Goal: Information Seeking & Learning: Learn about a topic

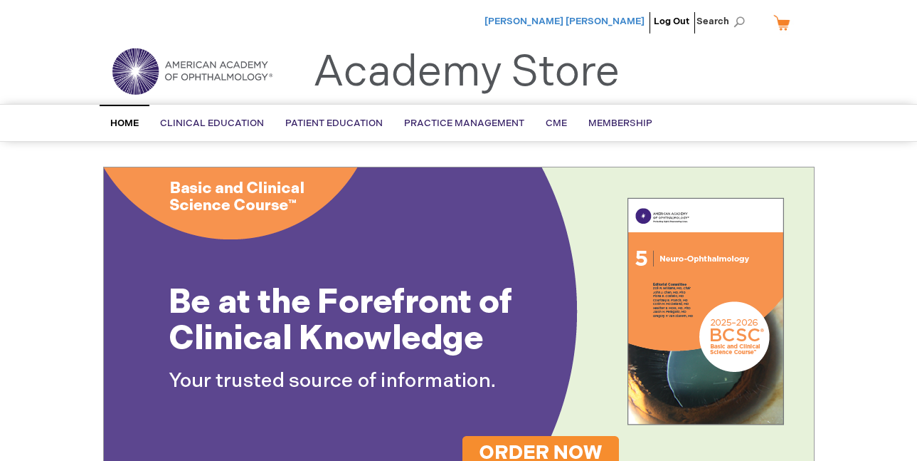
click at [599, 21] on span "[PERSON_NAME] [PERSON_NAME]" at bounding box center [565, 21] width 160 height 11
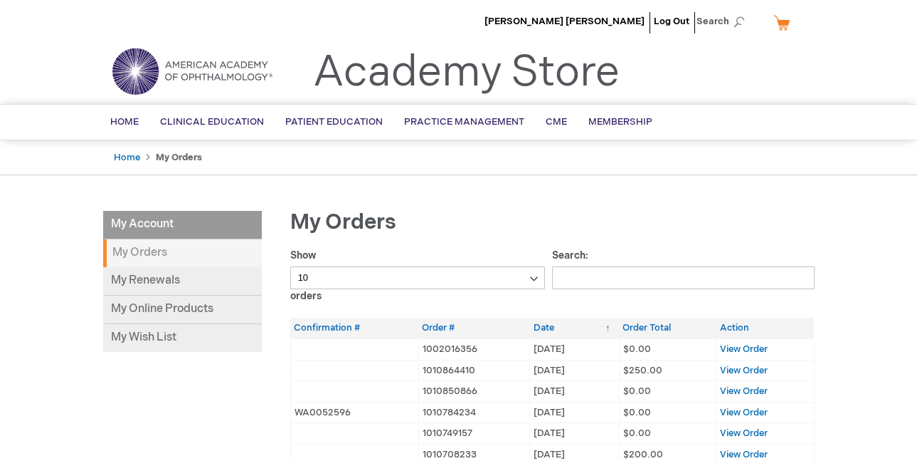
click at [534, 280] on select "10 25 50 100" at bounding box center [418, 277] width 256 height 23
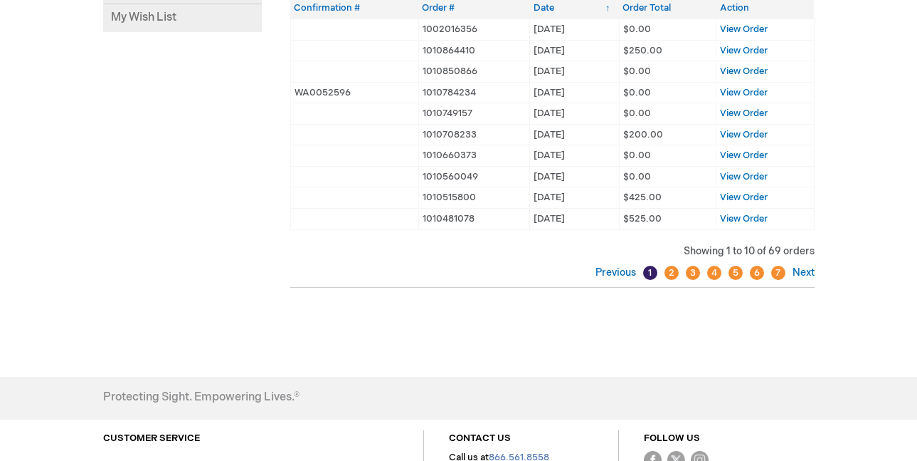
scroll to position [322, 0]
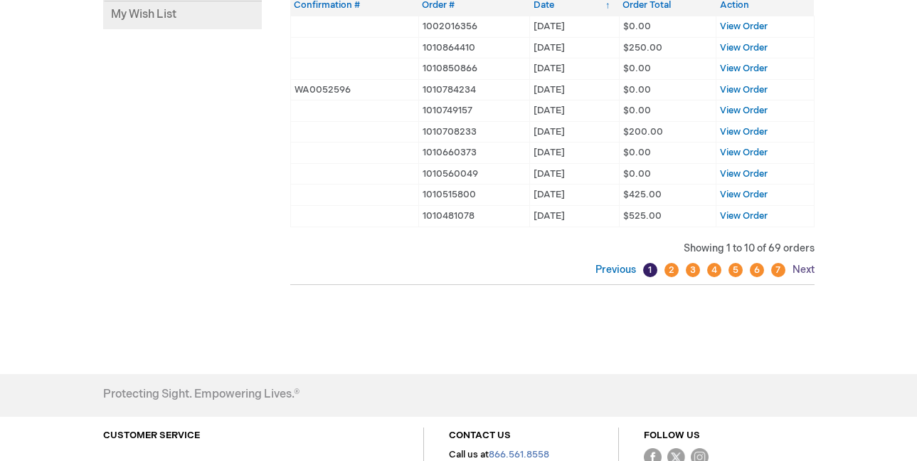
click at [802, 265] on link "Next" at bounding box center [802, 269] width 26 height 12
click at [803, 264] on link "Next" at bounding box center [802, 269] width 26 height 12
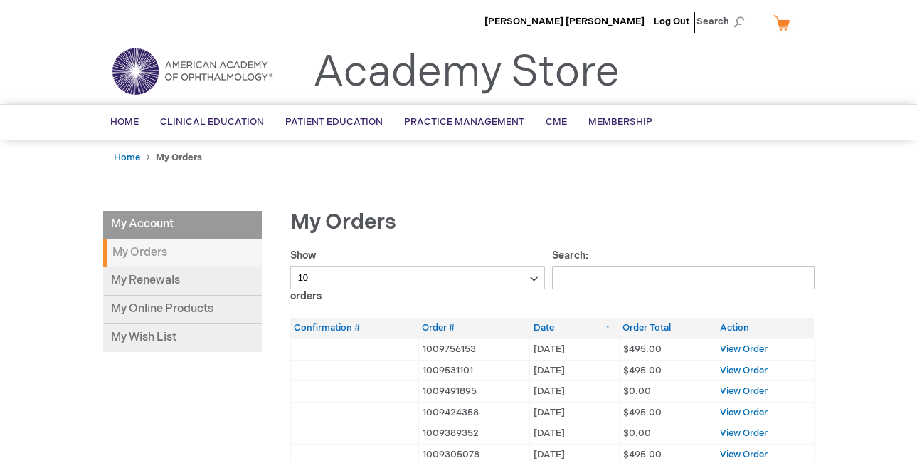
click at [652, 272] on input "Search:" at bounding box center [683, 277] width 263 height 23
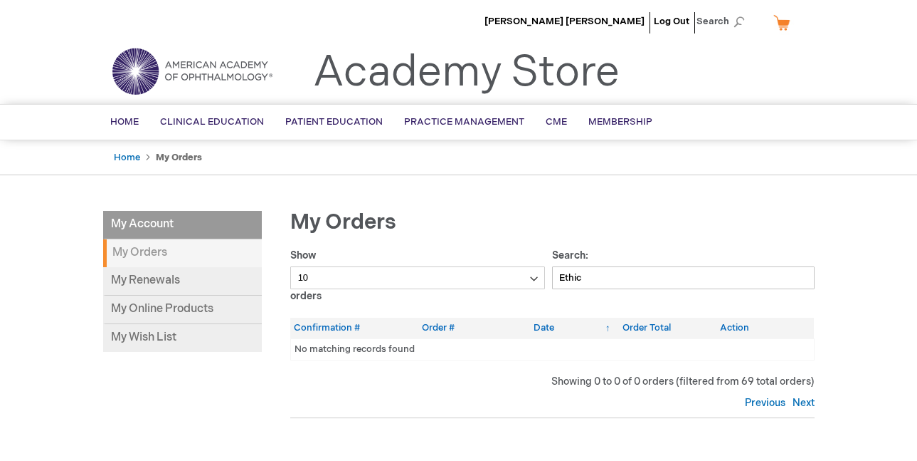
type input "Ethics"
click at [680, 275] on input "Ethics" at bounding box center [683, 277] width 263 height 23
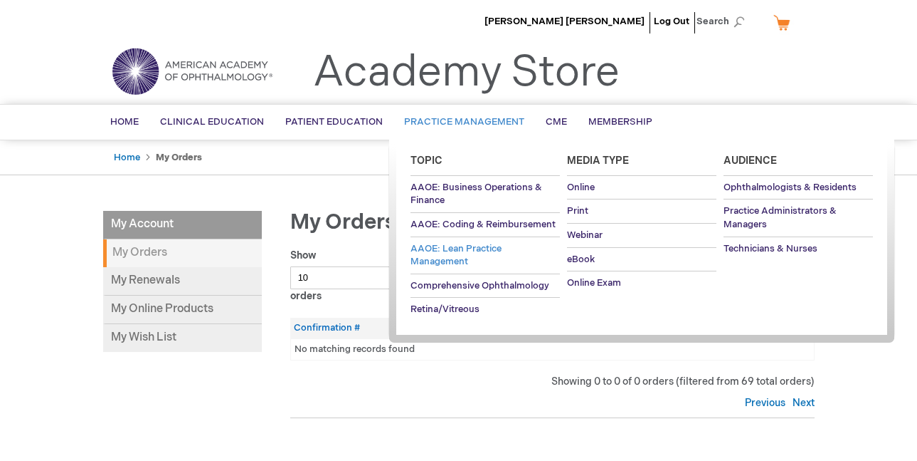
click at [529, 268] on link "AAOE: Lean Practice Management" at bounding box center [485, 255] width 149 height 36
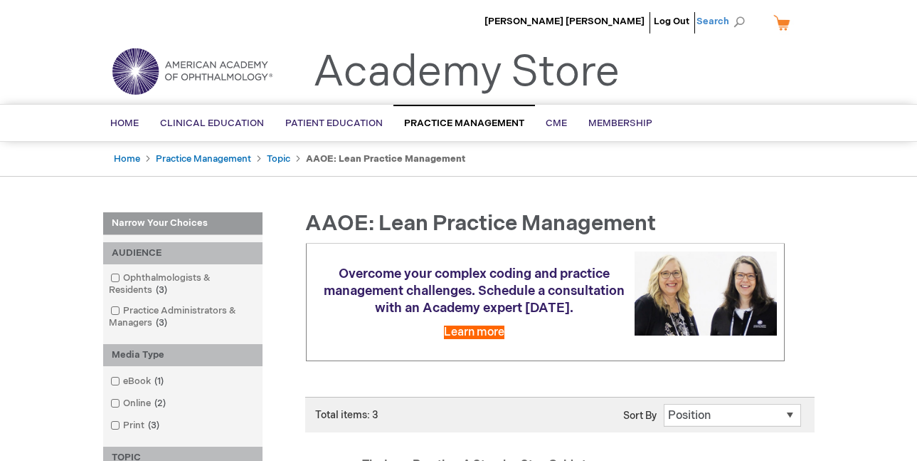
click at [712, 19] on span "Search" at bounding box center [724, 21] width 54 height 28
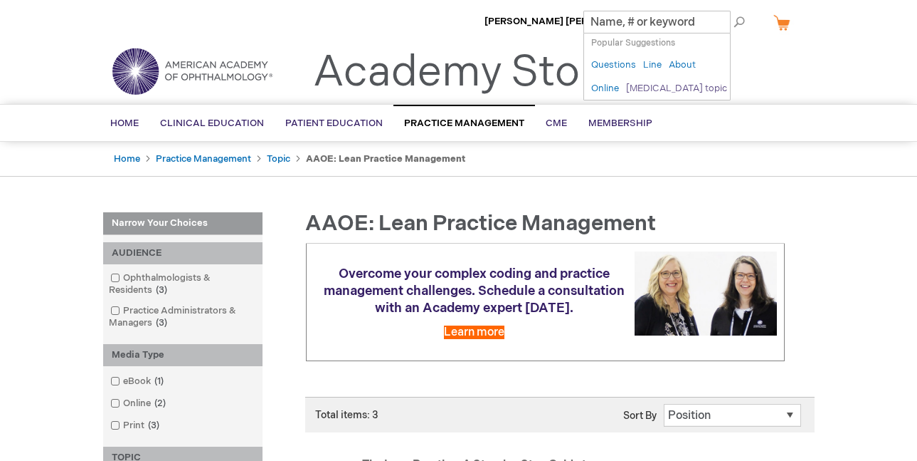
type input "[MEDICAL_DATA] topic"
click at [663, 95] on link "[MEDICAL_DATA] topic" at bounding box center [676, 89] width 101 height 14
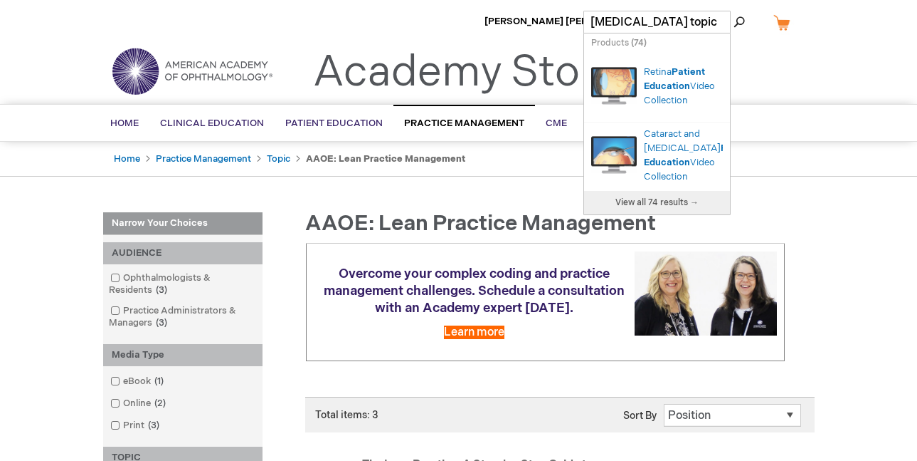
click at [675, 208] on span "View all 74 results →" at bounding box center [657, 202] width 83 height 11
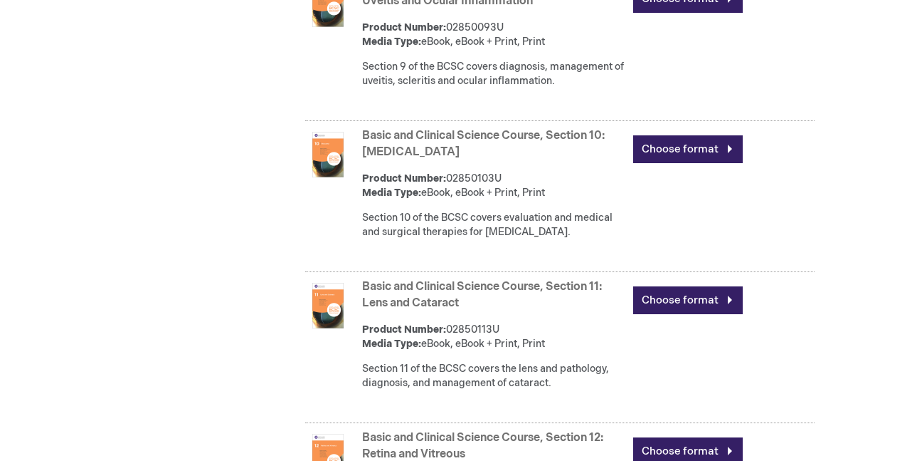
scroll to position [2021, 0]
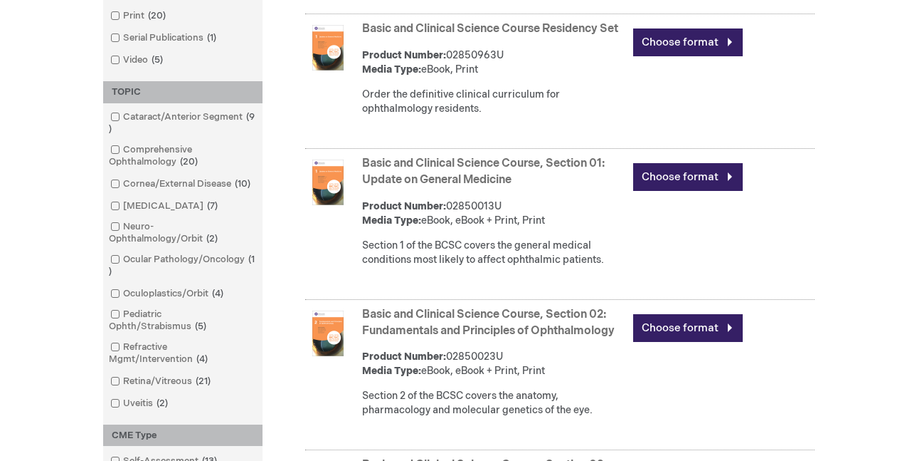
scroll to position [626, 0]
